Goal: Task Accomplishment & Management: Manage account settings

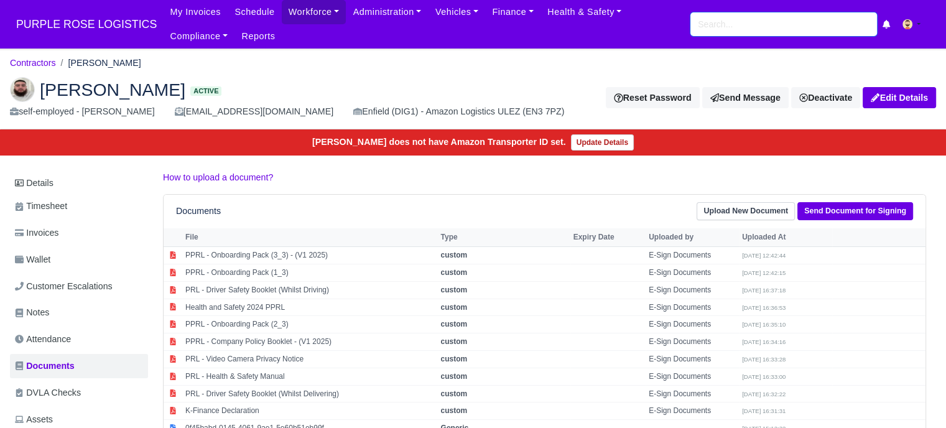
click at [758, 27] on input "search" at bounding box center [783, 24] width 187 height 24
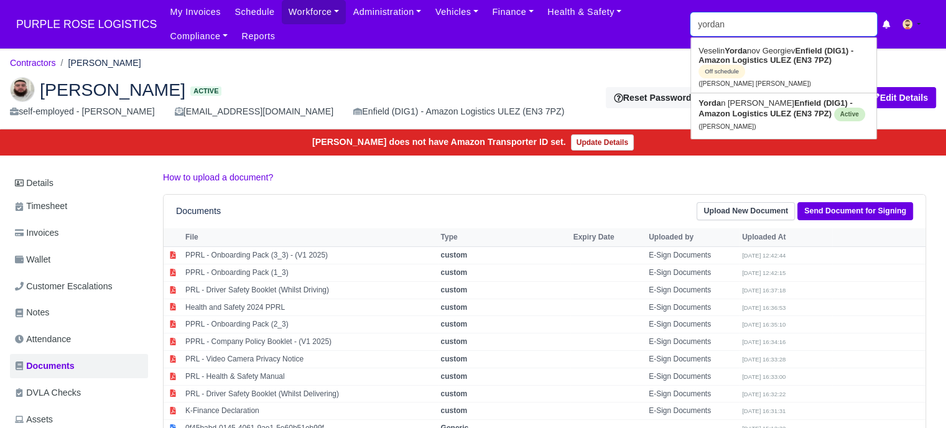
type input "yordan"
type input "[PERSON_NAME]"
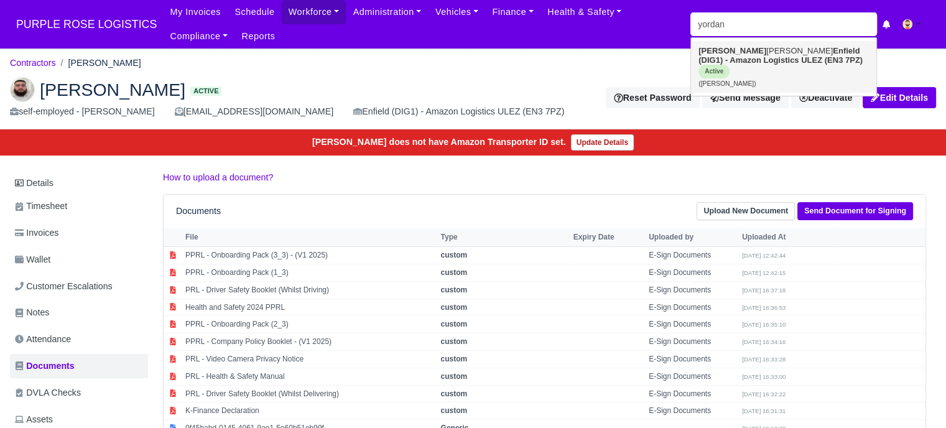
click at [779, 62] on strong "Enfield (DIG1) - Amazon Logistics ULEZ (EN3 7PZ)" at bounding box center [780, 55] width 164 height 19
type input "[PERSON_NAME]"
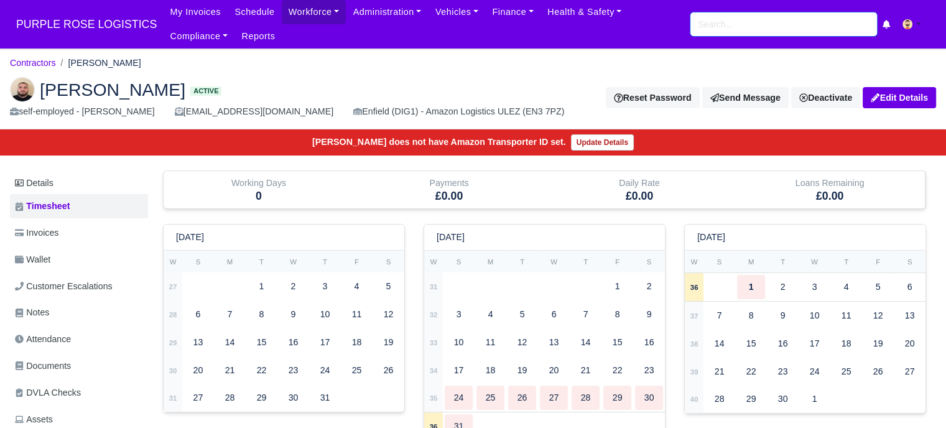
click at [716, 24] on input "search" at bounding box center [783, 24] width 187 height 24
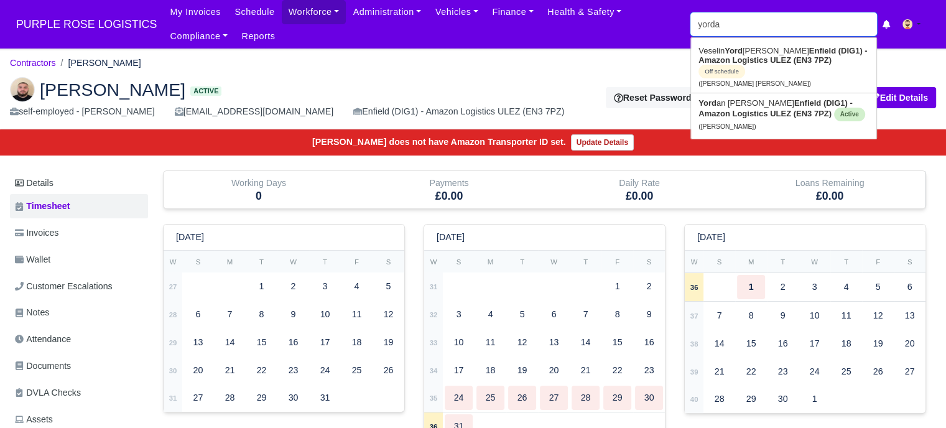
type input "yordan"
type input "[PERSON_NAME]"
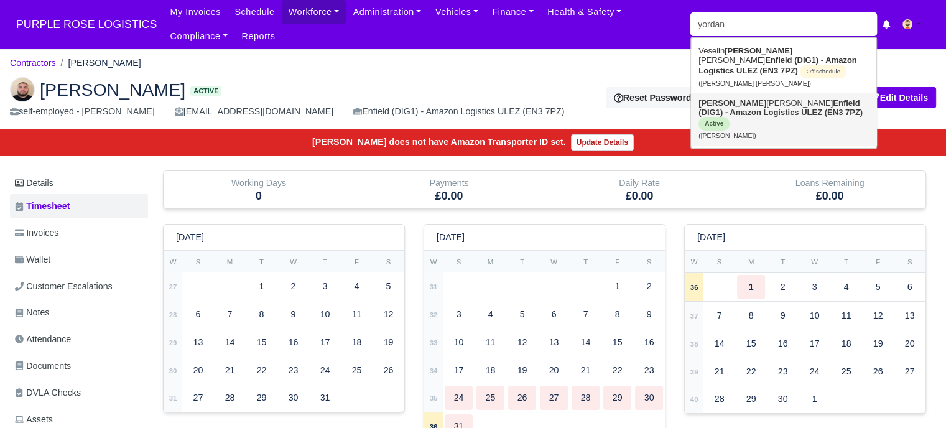
click at [786, 109] on strong "Enfield (DIG1) - Amazon Logistics ULEZ (EN3 7PZ)" at bounding box center [780, 107] width 164 height 19
type input "Yordan Angelov Svetlinov"
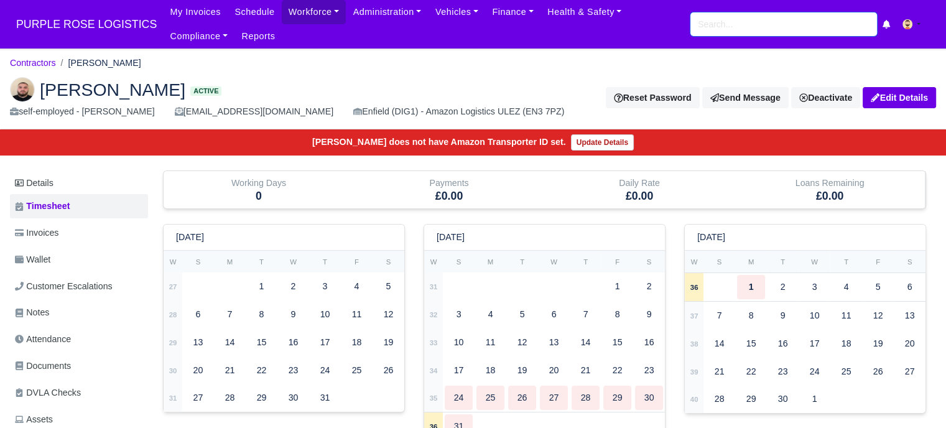
click at [719, 27] on input "search" at bounding box center [783, 24] width 187 height 24
click at [749, 31] on input "search" at bounding box center [783, 24] width 187 height 24
click at [54, 369] on span "Documents" at bounding box center [43, 366] width 56 height 14
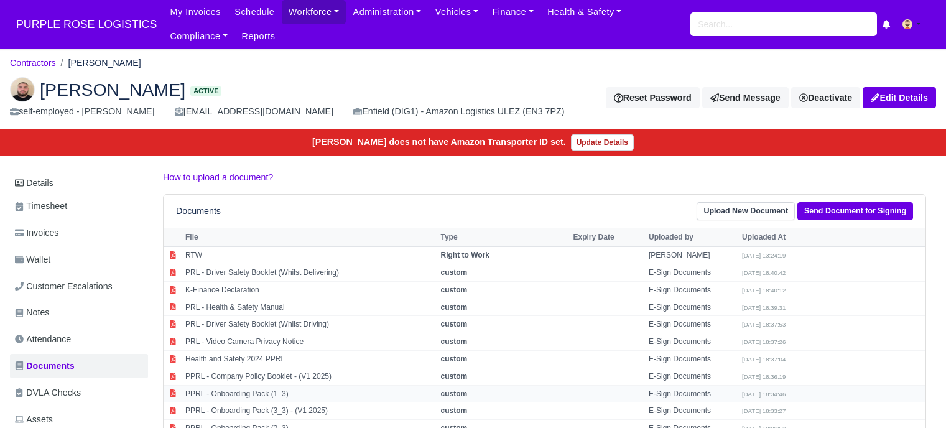
scroll to position [124, 0]
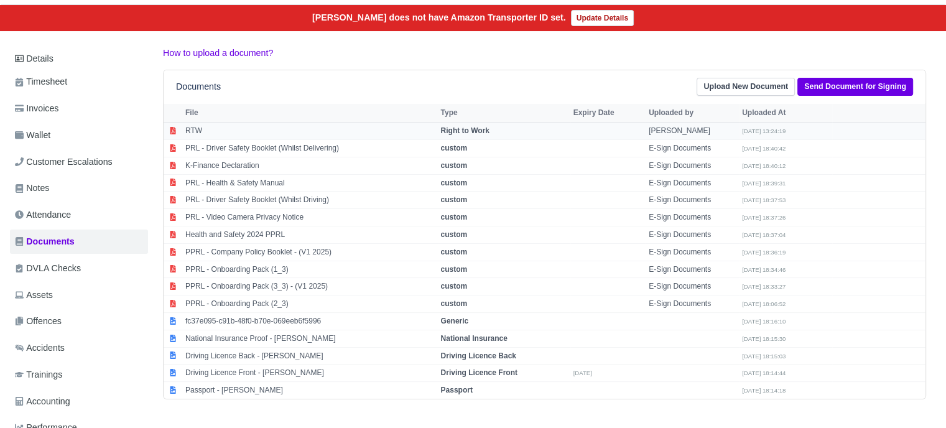
click at [186, 131] on td "RTW" at bounding box center [310, 131] width 256 height 17
select select "right-to-work"
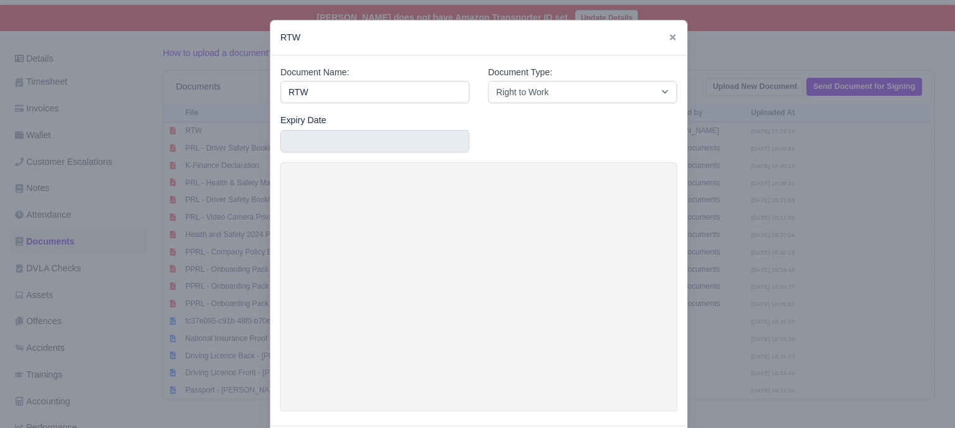
click at [736, 156] on div at bounding box center [477, 214] width 955 height 428
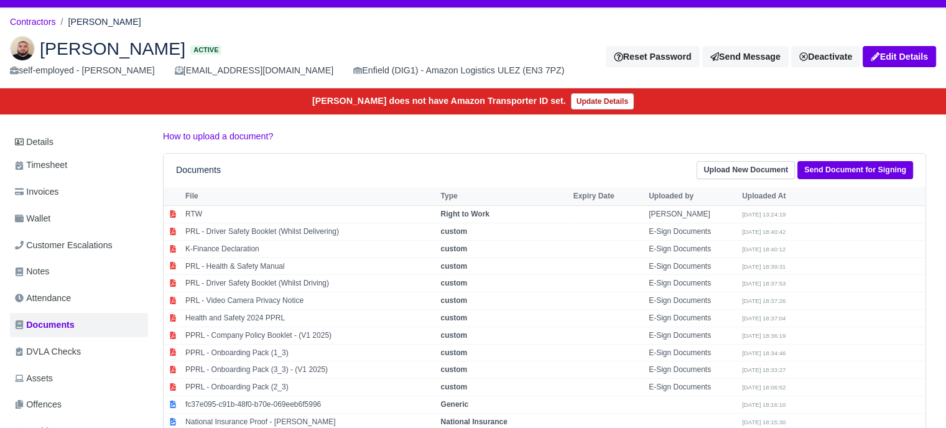
scroll to position [0, 0]
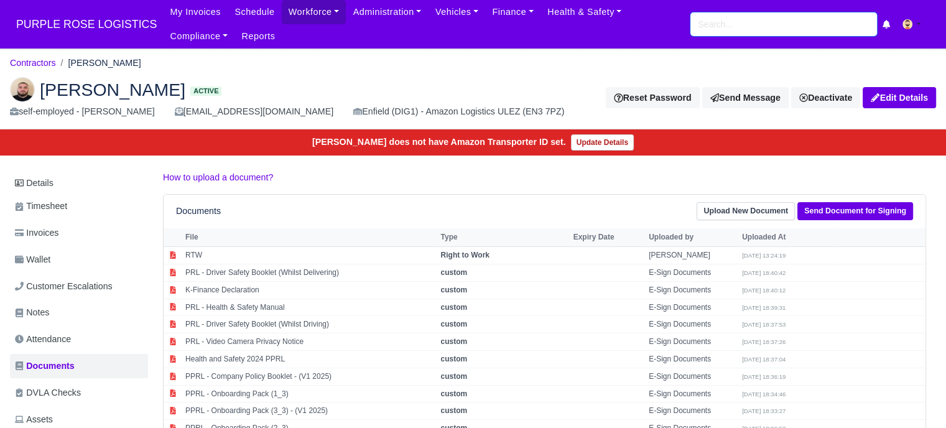
click at [791, 29] on input "search" at bounding box center [783, 24] width 187 height 24
type input "yosif"
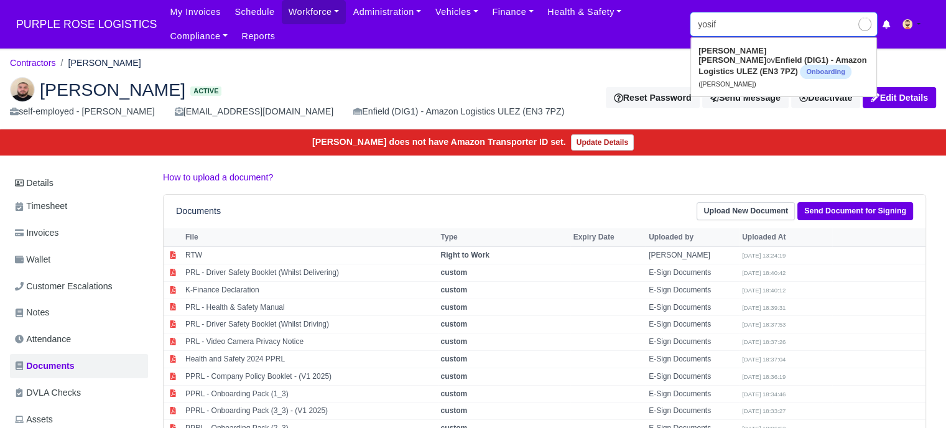
type input "yosif Yosifov"
click at [756, 62] on strong "Enfield (DIG1) - Amazon Logistics ULEZ (EN3 7PZ)" at bounding box center [782, 65] width 168 height 21
type input "[PERSON_NAME]"
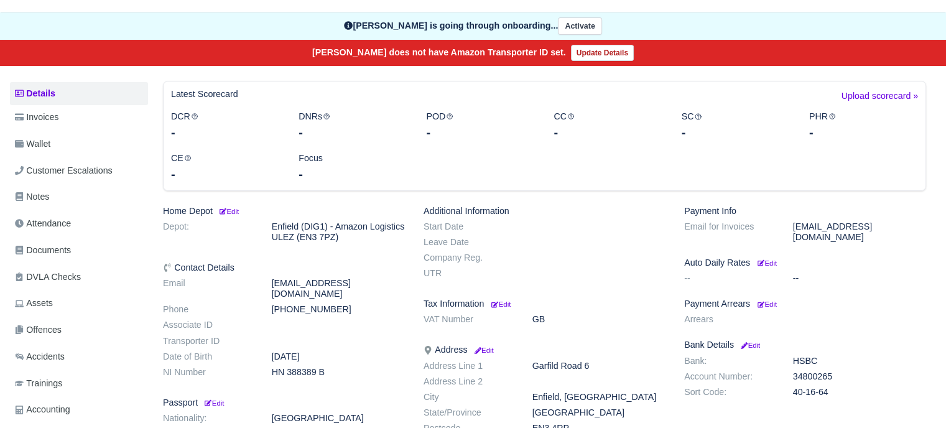
scroll to position [124, 0]
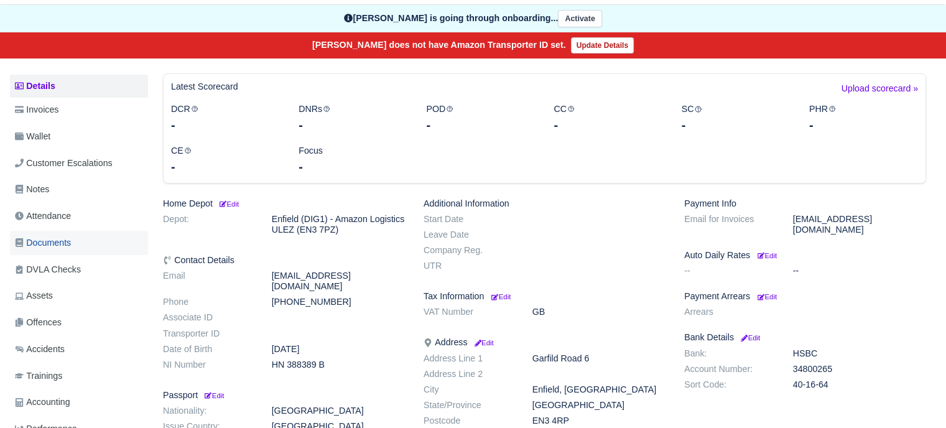
click at [65, 236] on span "Documents" at bounding box center [43, 243] width 56 height 14
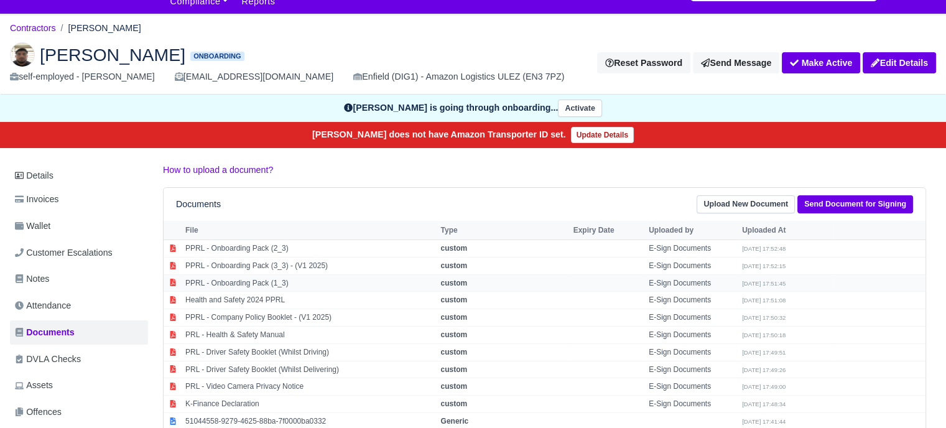
scroll to position [62, 0]
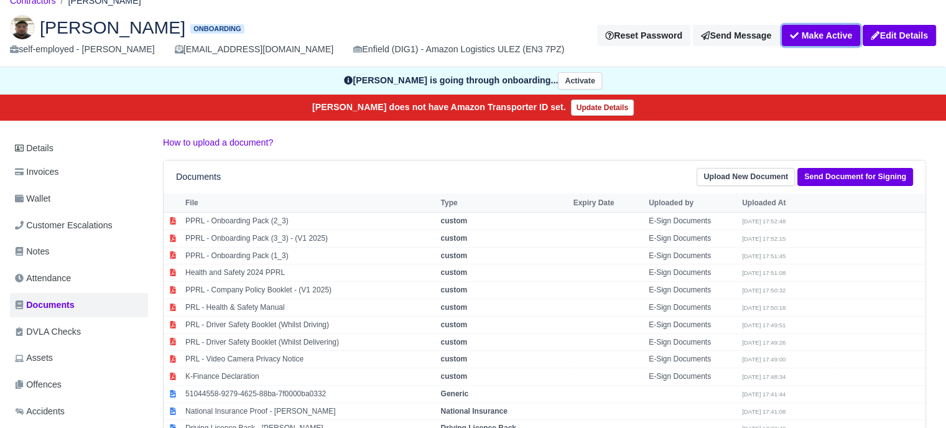
click at [815, 29] on button "Make Active" at bounding box center [821, 35] width 78 height 21
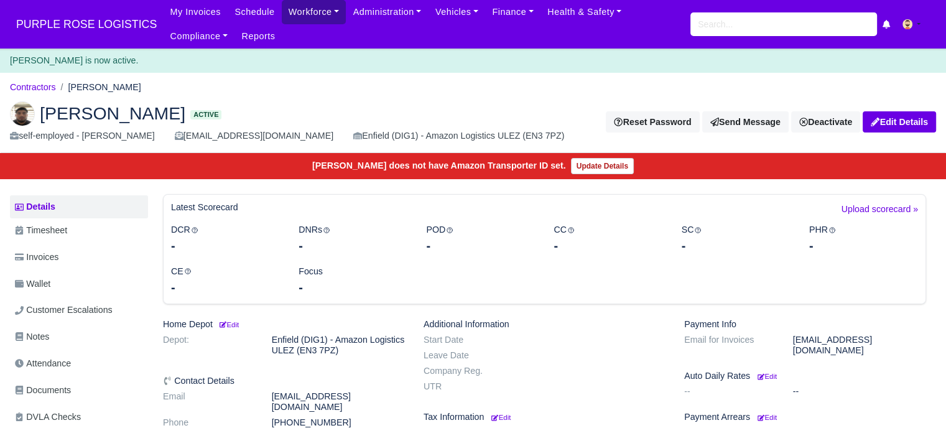
click at [303, 19] on link "Workforce" at bounding box center [314, 12] width 65 height 24
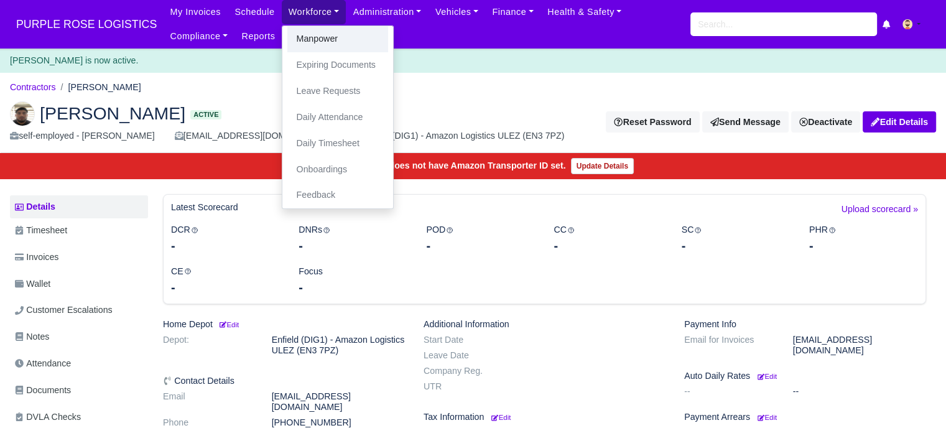
click at [336, 44] on link "Manpower" at bounding box center [337, 39] width 101 height 26
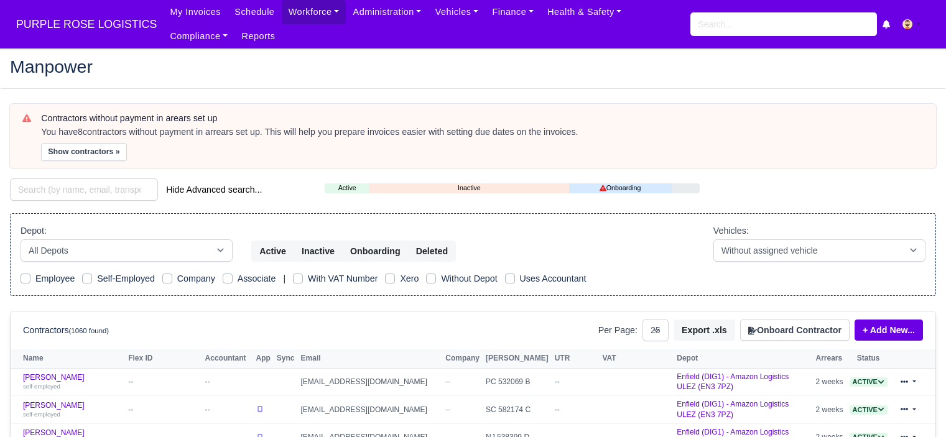
select select "25"
